Goal: Task Accomplishment & Management: Use online tool/utility

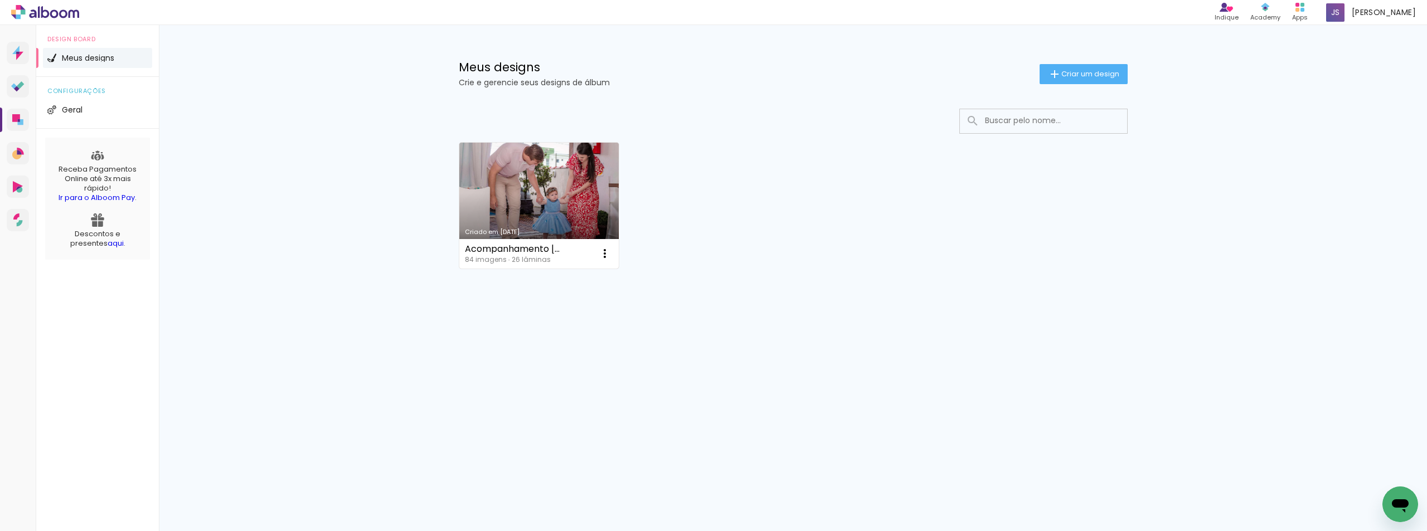
click at [561, 187] on link "Criado em [DATE]" at bounding box center [539, 206] width 160 height 126
click at [507, 180] on link "Criado em [DATE]" at bounding box center [539, 206] width 160 height 126
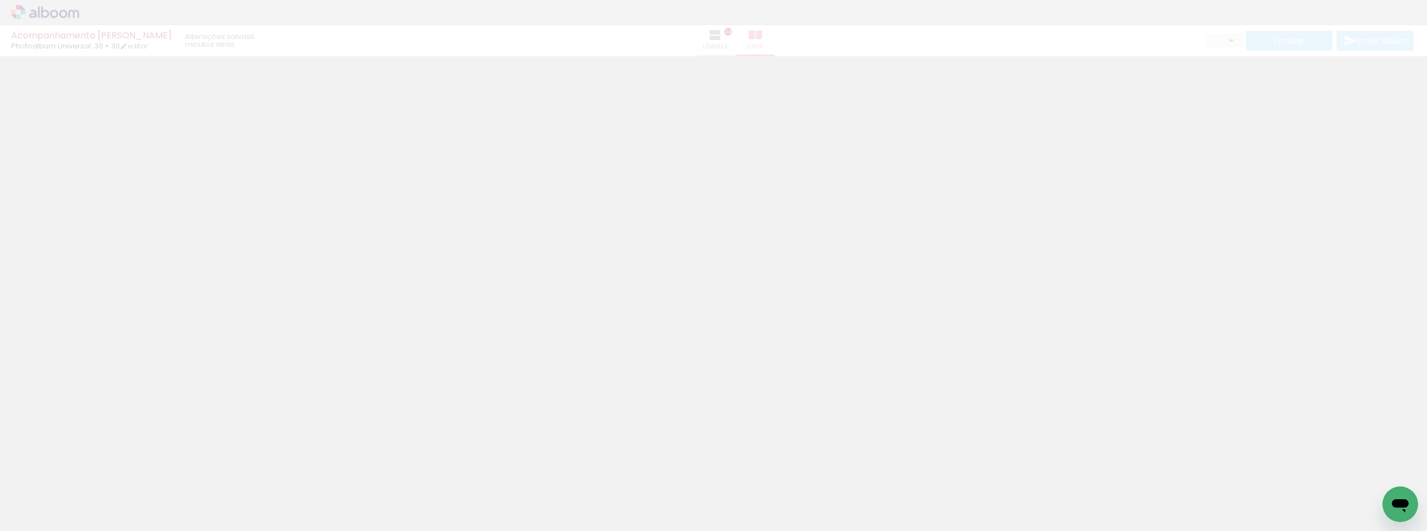
type input "15"
